Goal: Information Seeking & Learning: Learn about a topic

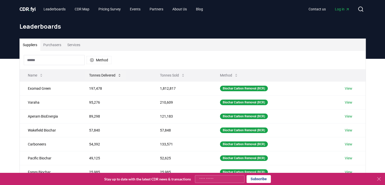
click at [100, 70] on button "Tonnes Delivered" at bounding box center [105, 75] width 41 height 10
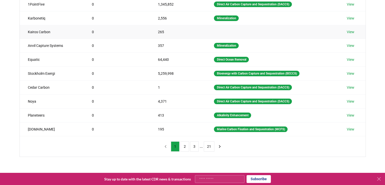
scroll to position [86, 0]
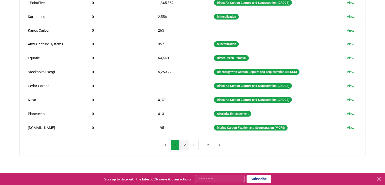
click at [186, 143] on button "2" at bounding box center [185, 145] width 9 height 10
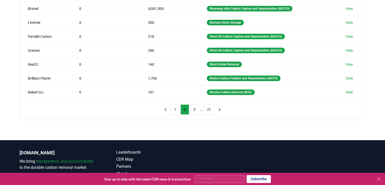
scroll to position [125, 0]
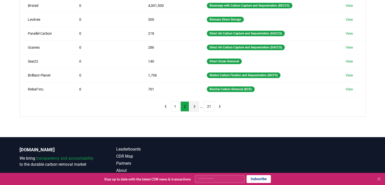
click at [197, 105] on button "3" at bounding box center [194, 106] width 9 height 10
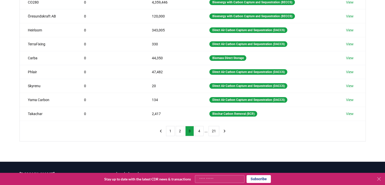
scroll to position [100, 0]
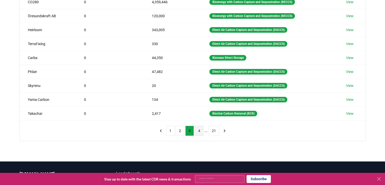
click at [199, 132] on button "4" at bounding box center [199, 131] width 9 height 10
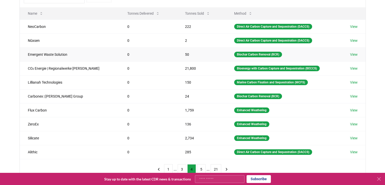
scroll to position [78, 0]
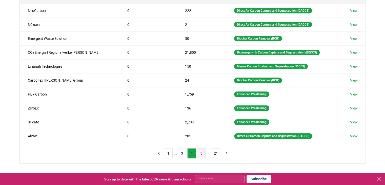
click at [199, 149] on button "5" at bounding box center [201, 153] width 9 height 10
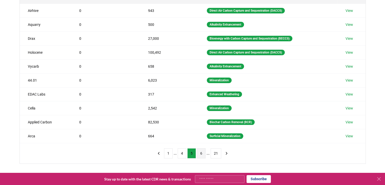
click at [205, 154] on button "6" at bounding box center [201, 153] width 9 height 10
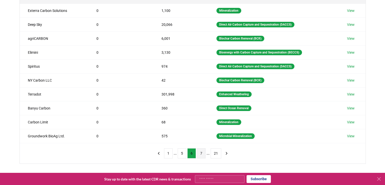
click at [203, 154] on button "7" at bounding box center [201, 153] width 9 height 10
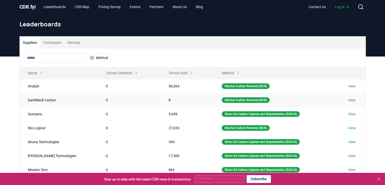
scroll to position [2, 0]
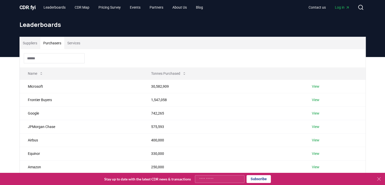
click at [53, 42] on button "Purchasers" at bounding box center [52, 43] width 24 height 12
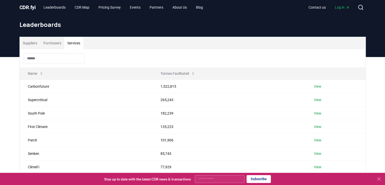
click at [77, 43] on button "Services" at bounding box center [73, 43] width 19 height 12
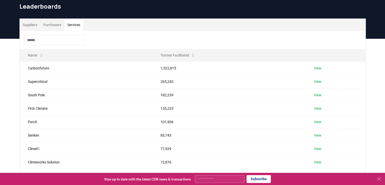
scroll to position [0, 0]
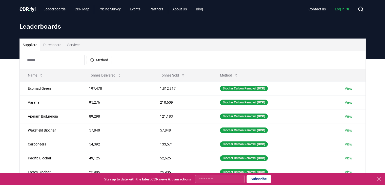
click at [33, 46] on button "Suppliers" at bounding box center [30, 45] width 21 height 12
click at [93, 58] on icon "button" at bounding box center [92, 60] width 4 height 4
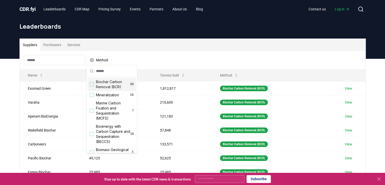
click at [92, 84] on div "Suggestions" at bounding box center [92, 84] width 4 height 4
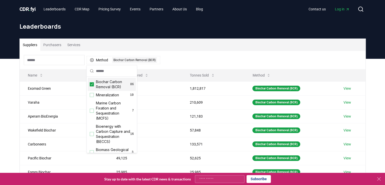
click at [202, 63] on div "Method 1 Biochar Carbon Removal (BCR)" at bounding box center [193, 60] width 346 height 18
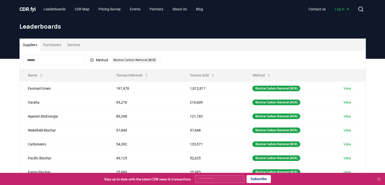
click at [57, 61] on input at bounding box center [54, 60] width 61 height 10
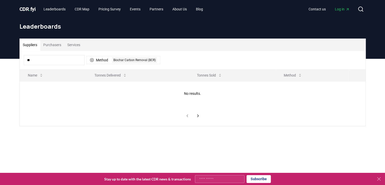
type input "*"
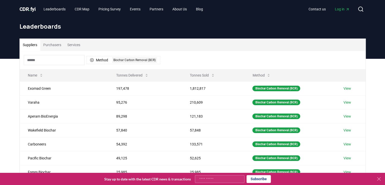
click at [184, 39] on div "Suppliers Purchasers Services" at bounding box center [193, 45] width 346 height 12
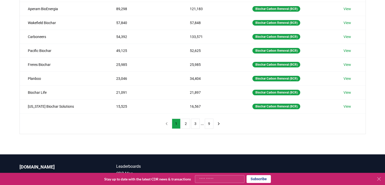
scroll to position [108, 0]
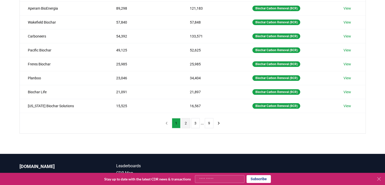
click at [186, 124] on button "2" at bounding box center [186, 123] width 9 height 10
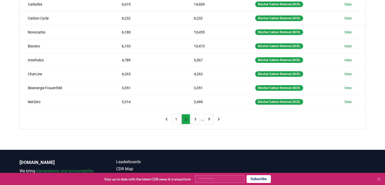
scroll to position [116, 0]
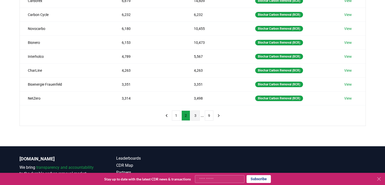
click at [195, 116] on button "3" at bounding box center [195, 115] width 9 height 10
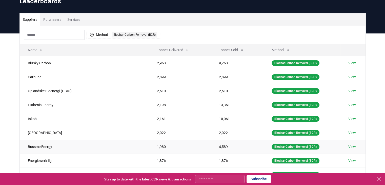
scroll to position [23, 0]
